Goal: Information Seeking & Learning: Find specific page/section

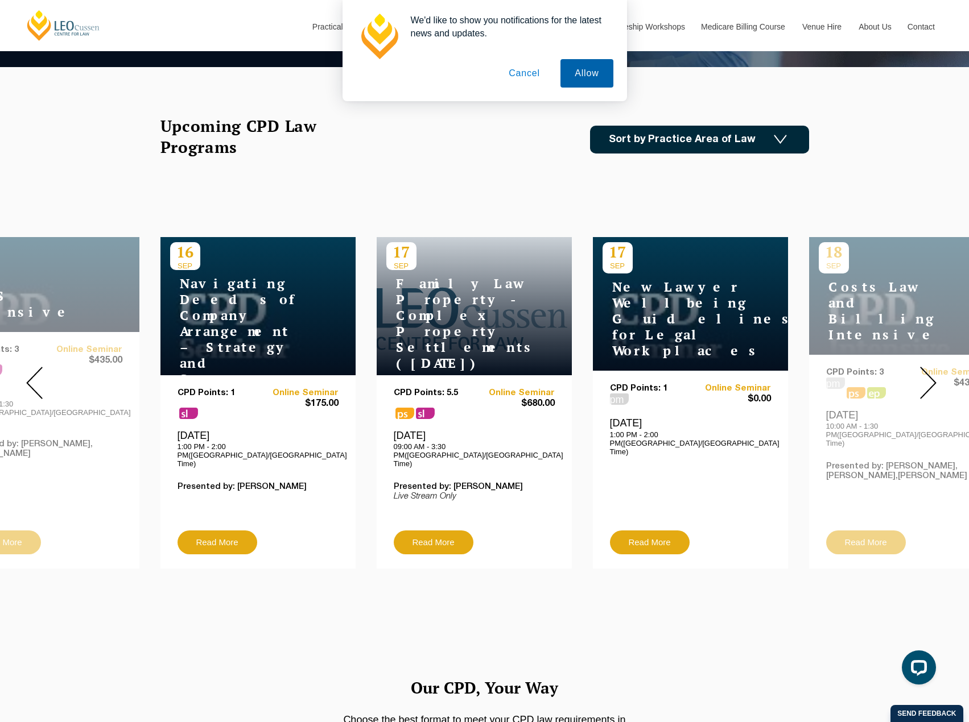
click at [566, 77] on button "Allow" at bounding box center [586, 73] width 52 height 28
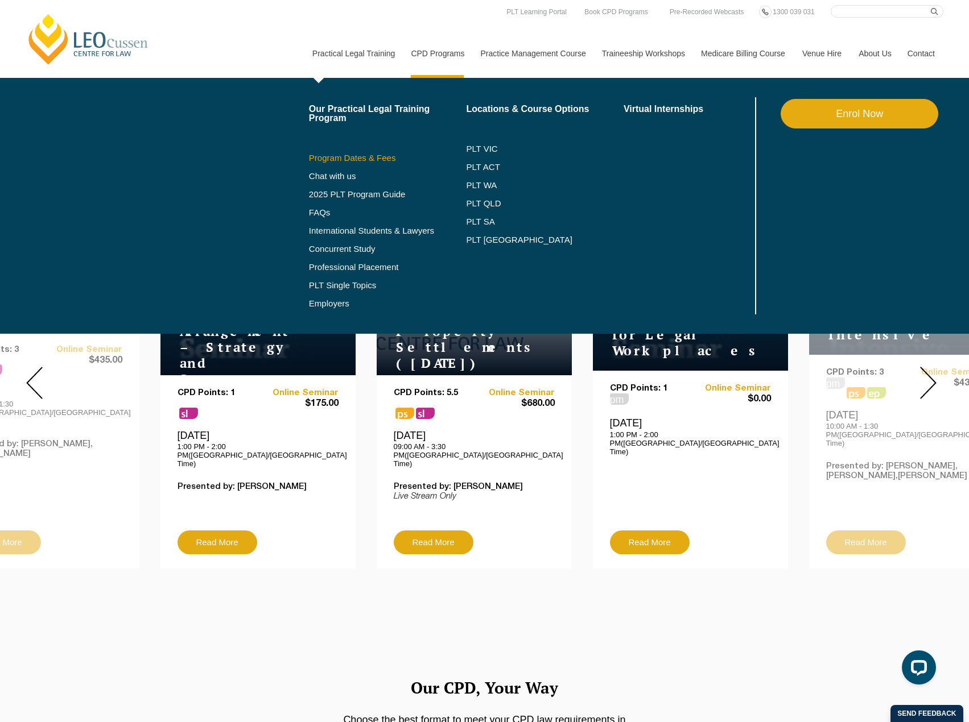
click at [361, 159] on link "Program Dates & Fees" at bounding box center [388, 158] width 158 height 9
